Goal: Check status: Check status

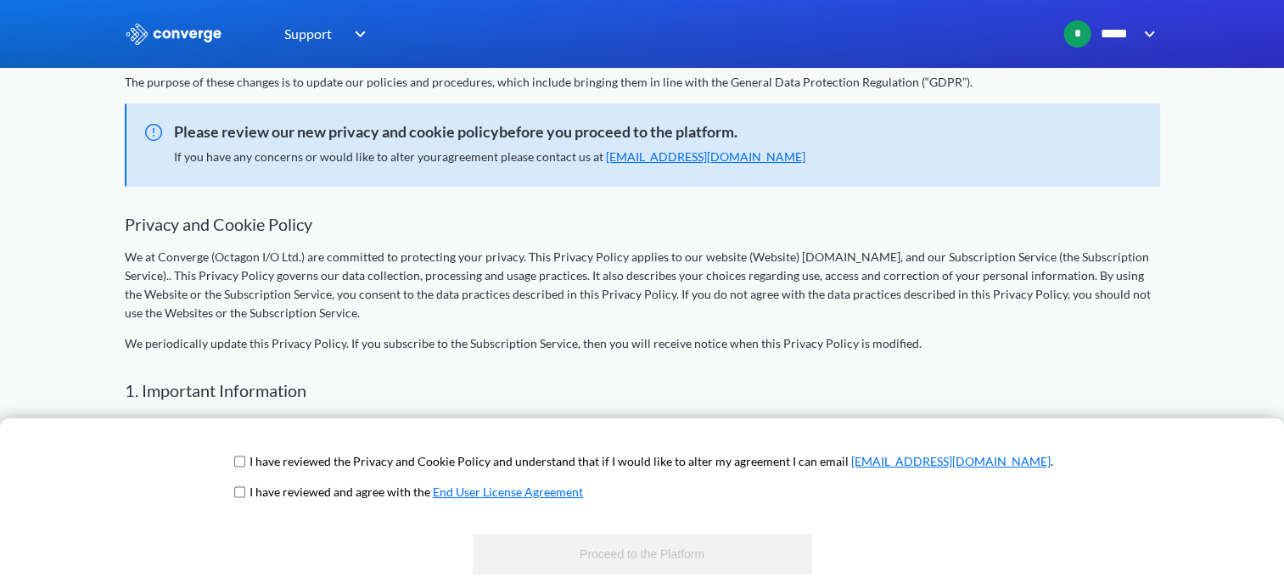
scroll to position [85, 0]
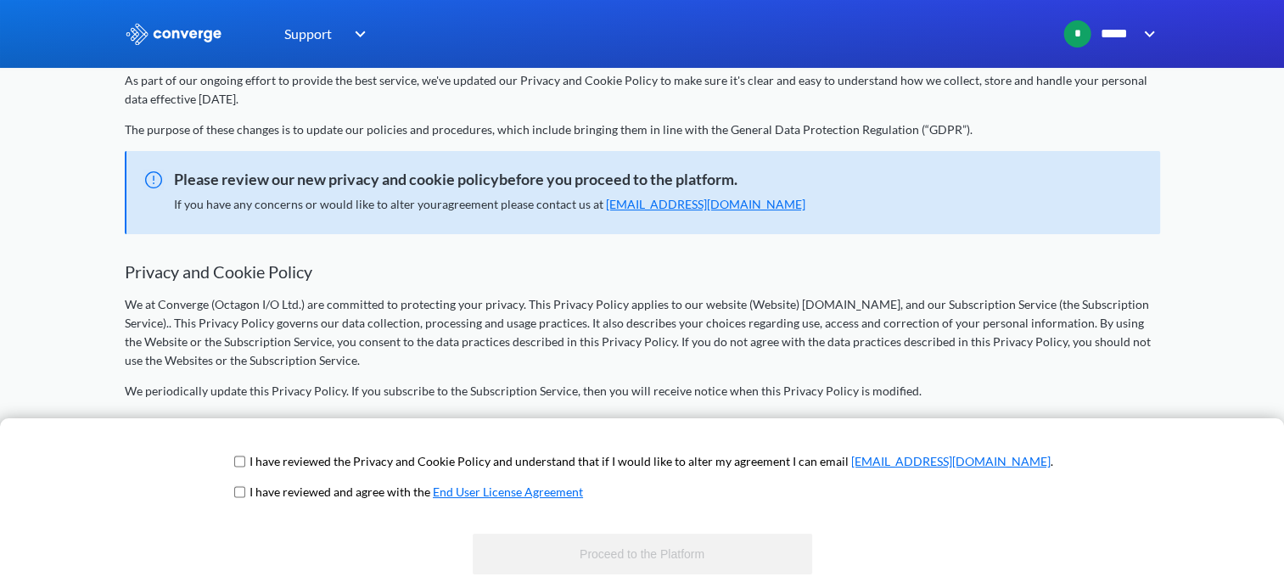
click at [245, 462] on input "checkbox" at bounding box center [239, 462] width 11 height 14
checkbox input "true"
click at [245, 485] on input "checkbox" at bounding box center [239, 492] width 11 height 14
checkbox input "true"
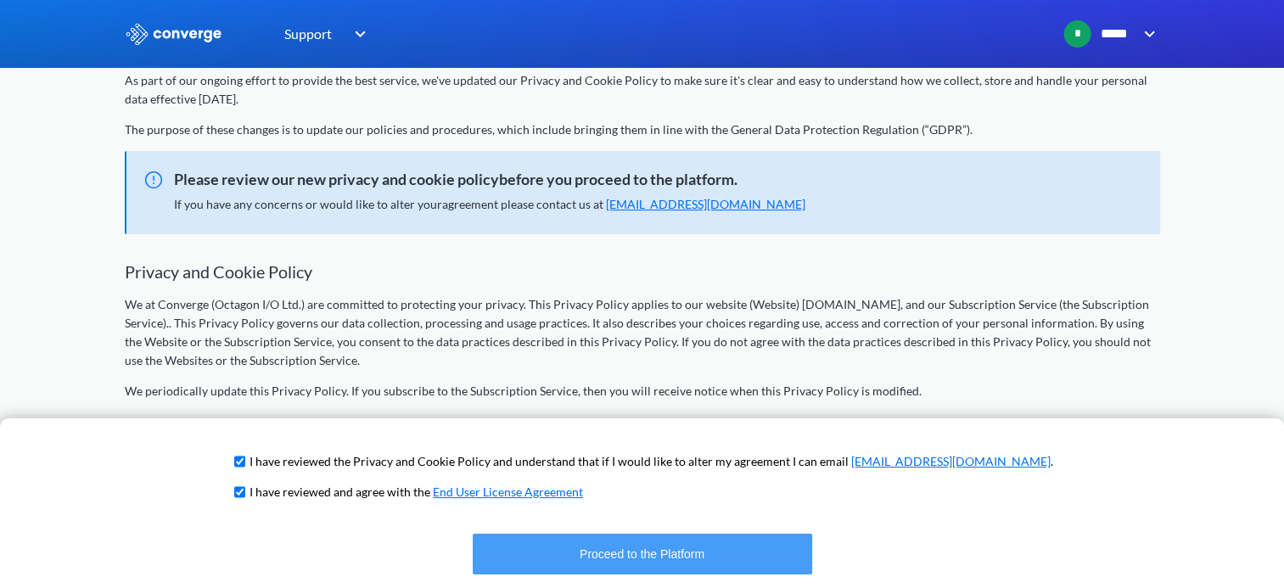
click at [591, 556] on button "Proceed to the Platform" at bounding box center [642, 554] width 339 height 41
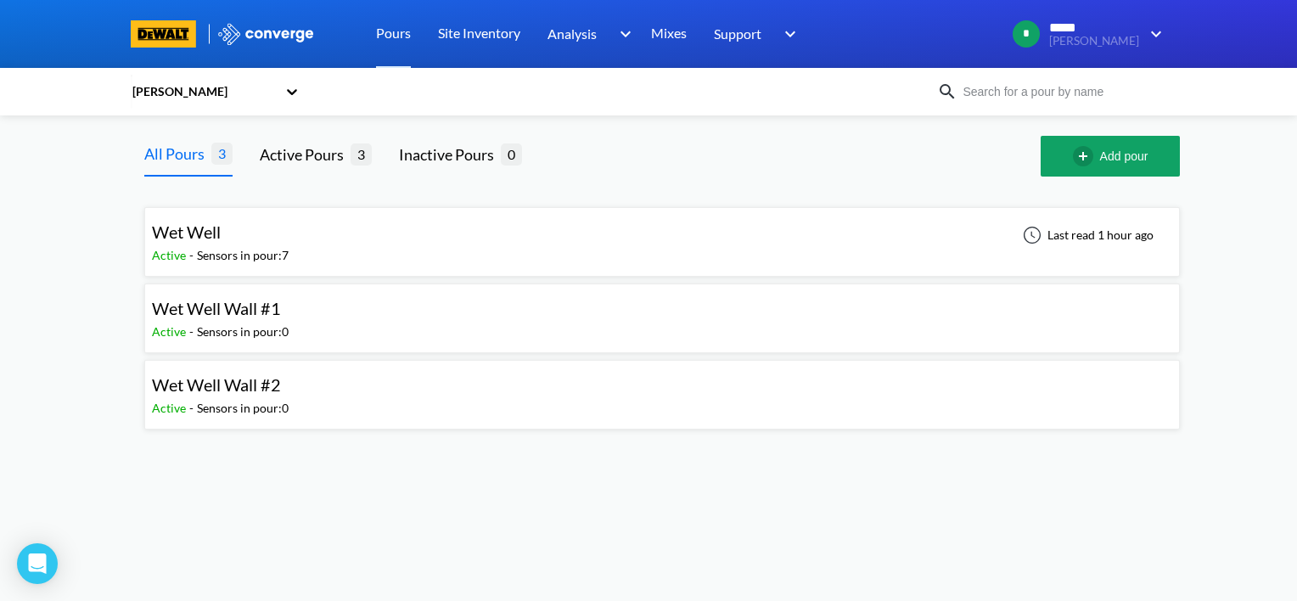
click at [417, 253] on div "Wet Well Active - Sensors in pour: 7 Last read 1 hour ago" at bounding box center [662, 242] width 1020 height 54
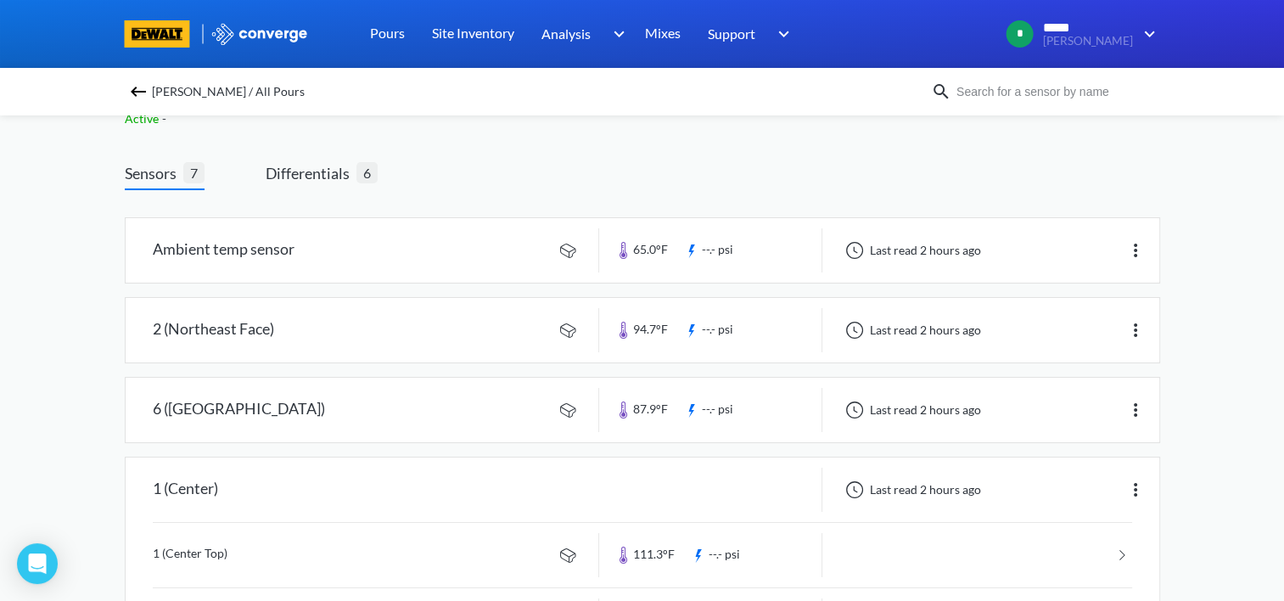
scroll to position [85, 0]
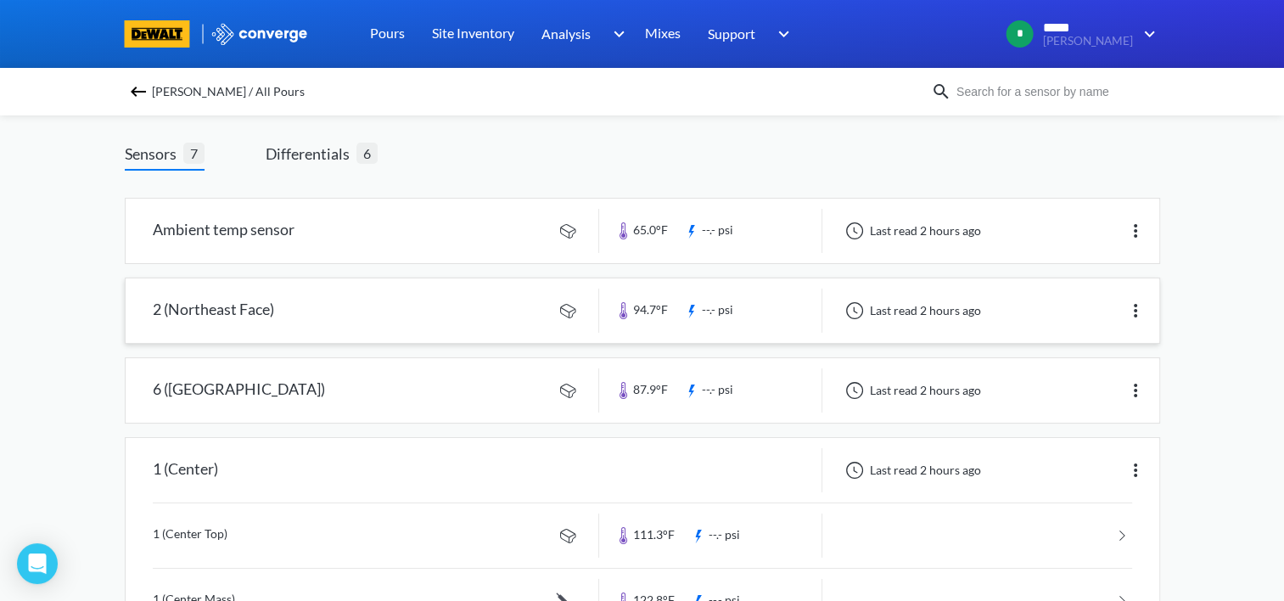
click at [365, 312] on link at bounding box center [642, 310] width 1033 height 64
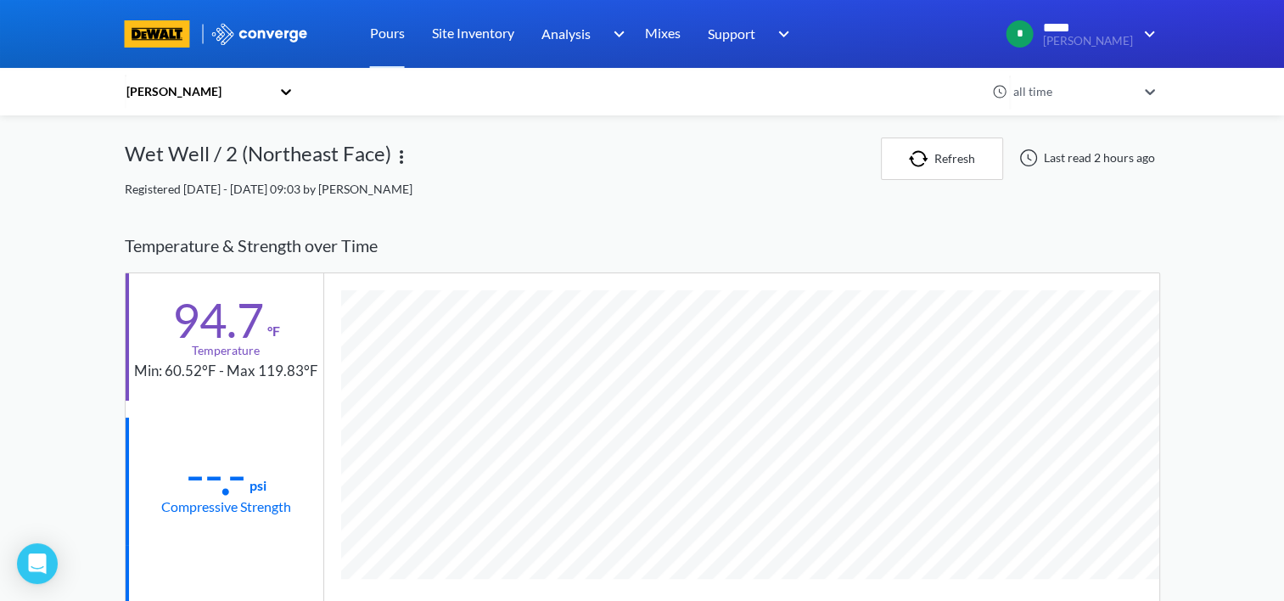
scroll to position [894, 1035]
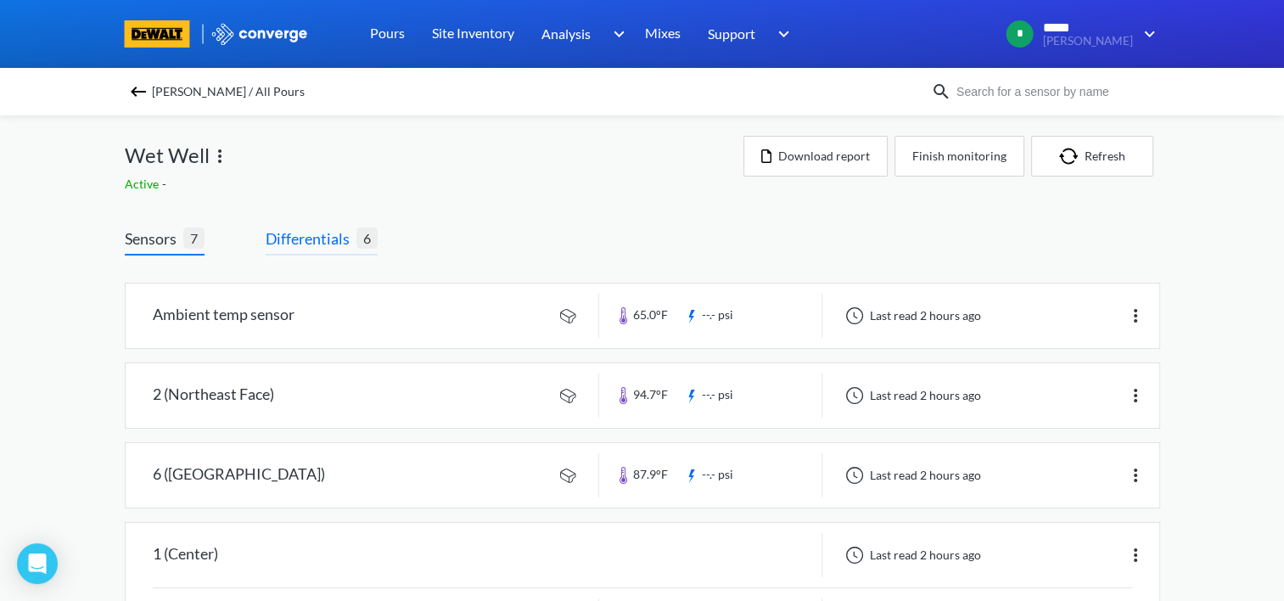
click at [319, 231] on span "Differentials" at bounding box center [311, 239] width 91 height 24
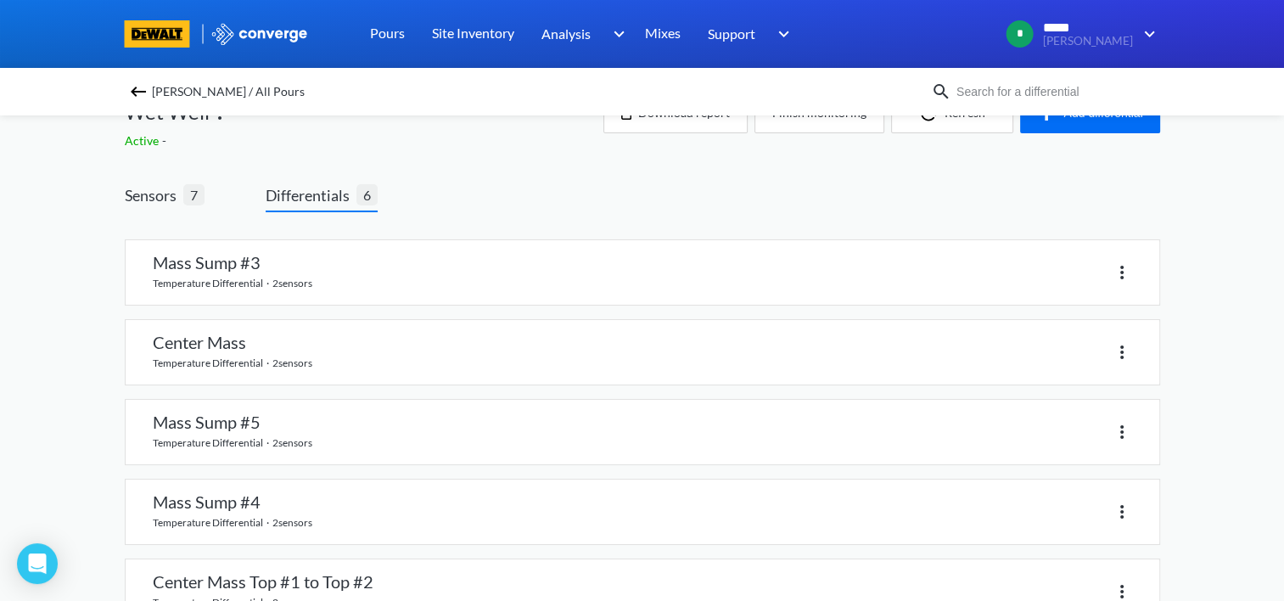
scroll to position [85, 0]
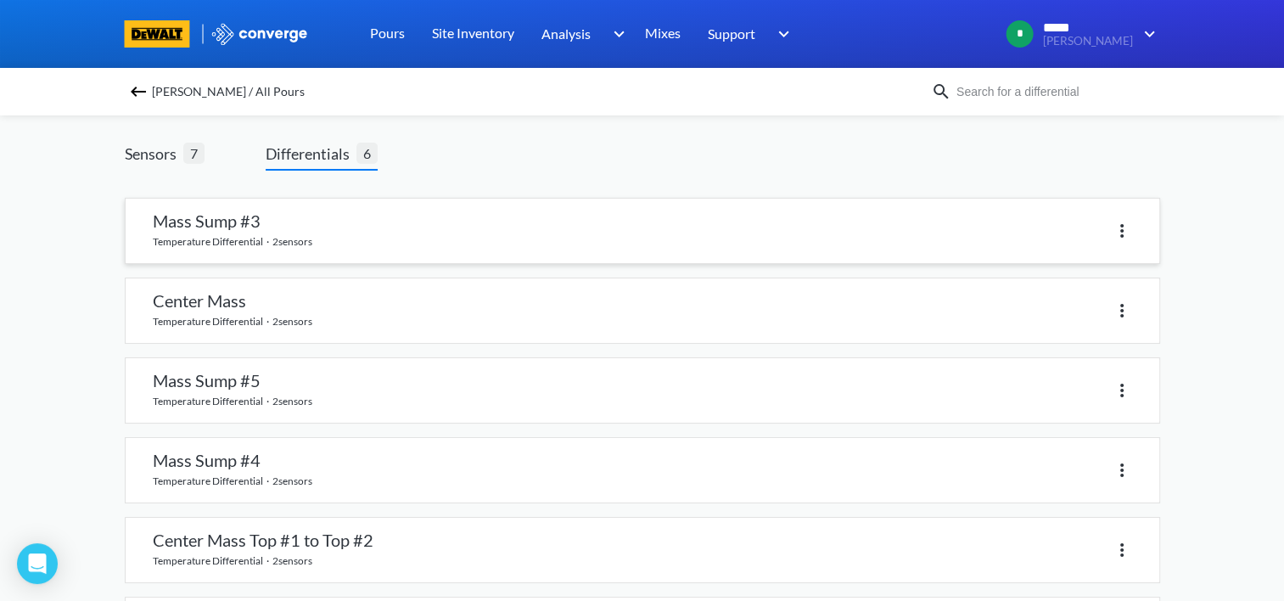
click at [656, 240] on div at bounding box center [887, 230] width 490 height 25
click at [196, 220] on link at bounding box center [642, 231] width 1033 height 64
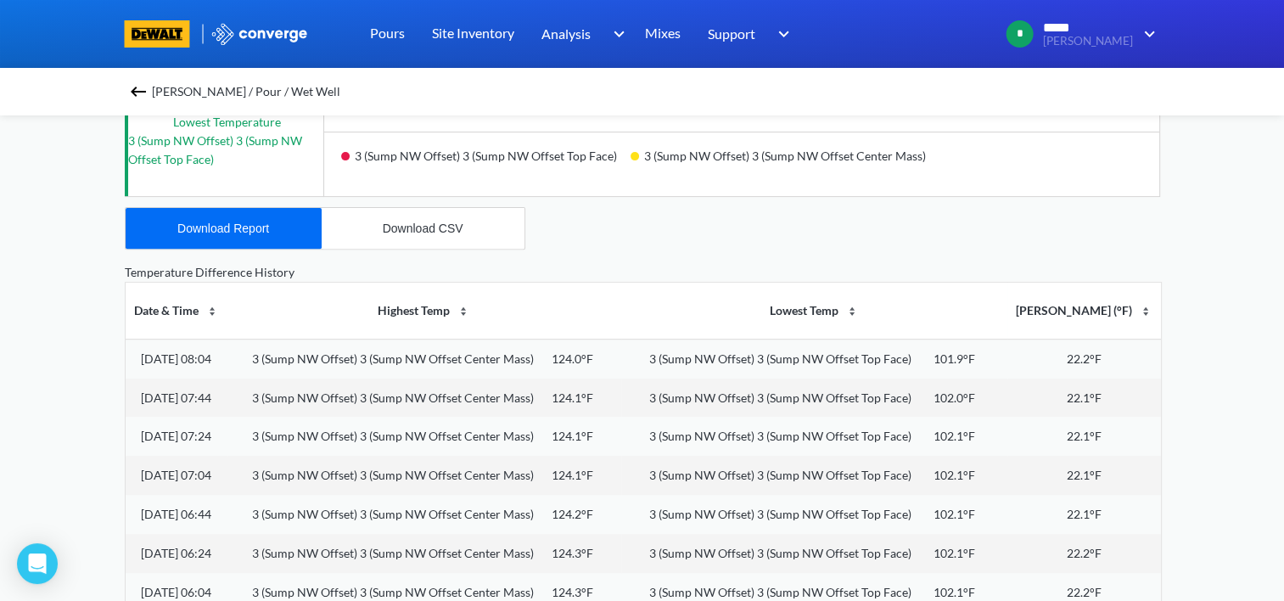
click at [1233, 223] on div "MENU [PERSON_NAME] Pours Site Inventory Analysis BIM Mixes Support Online Help …" at bounding box center [642, 117] width 1284 height 1422
